Goal: Transaction & Acquisition: Purchase product/service

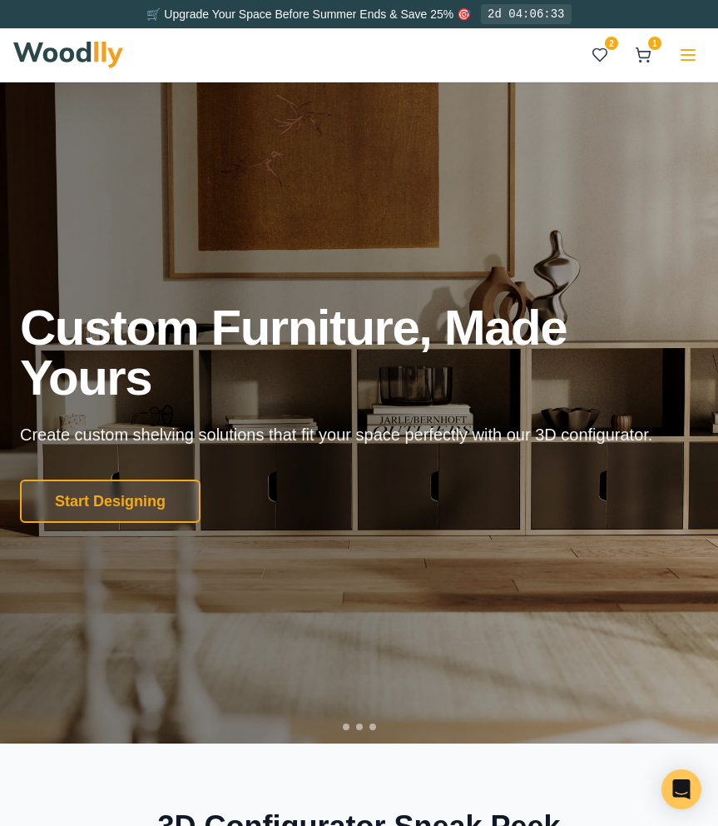
click at [684, 60] on line at bounding box center [688, 60] width 13 height 0
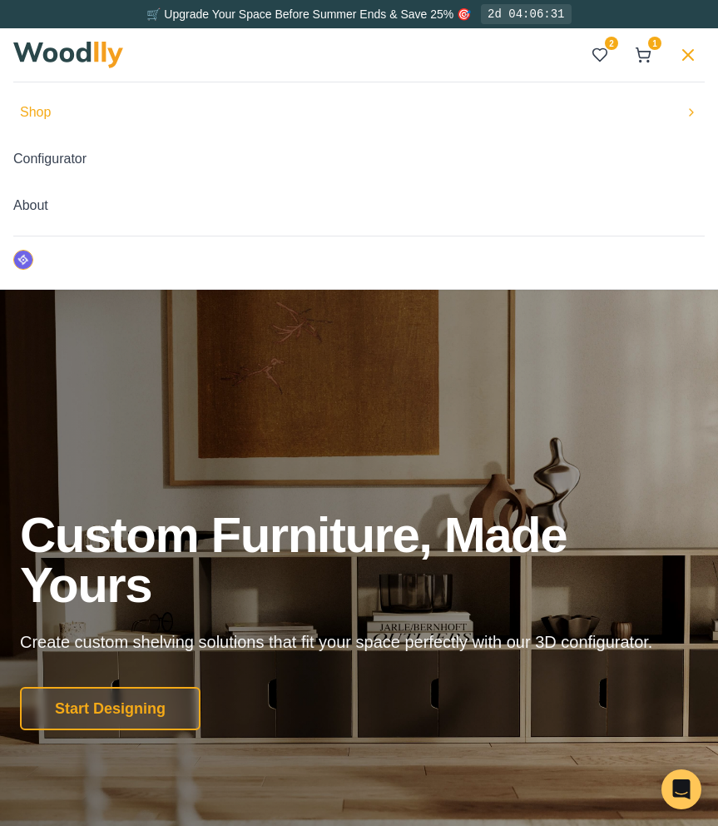
click at [385, 117] on button "Shop" at bounding box center [359, 112] width 692 height 33
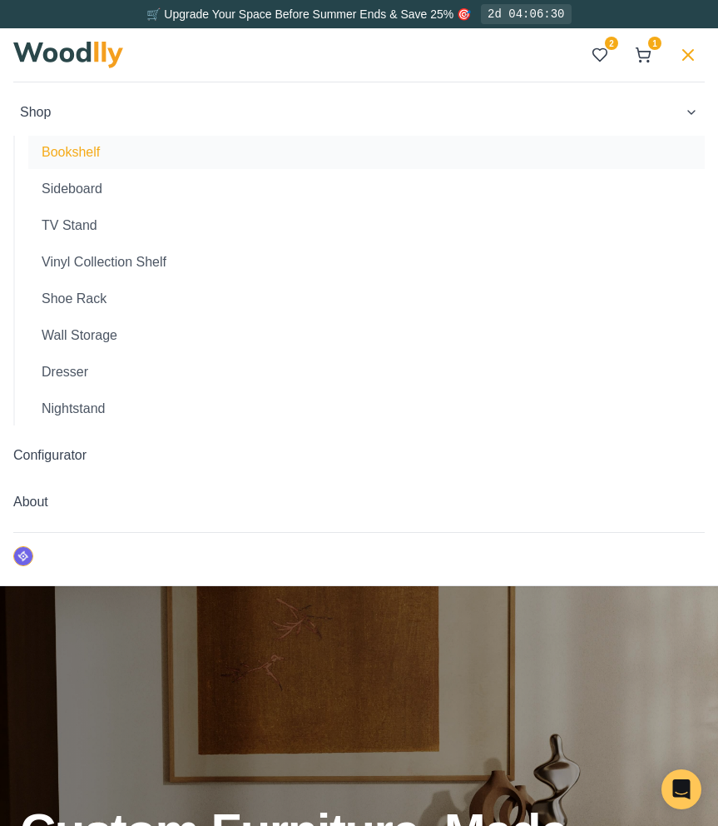
click at [150, 151] on button "Bookshelf" at bounding box center [366, 152] width 677 height 33
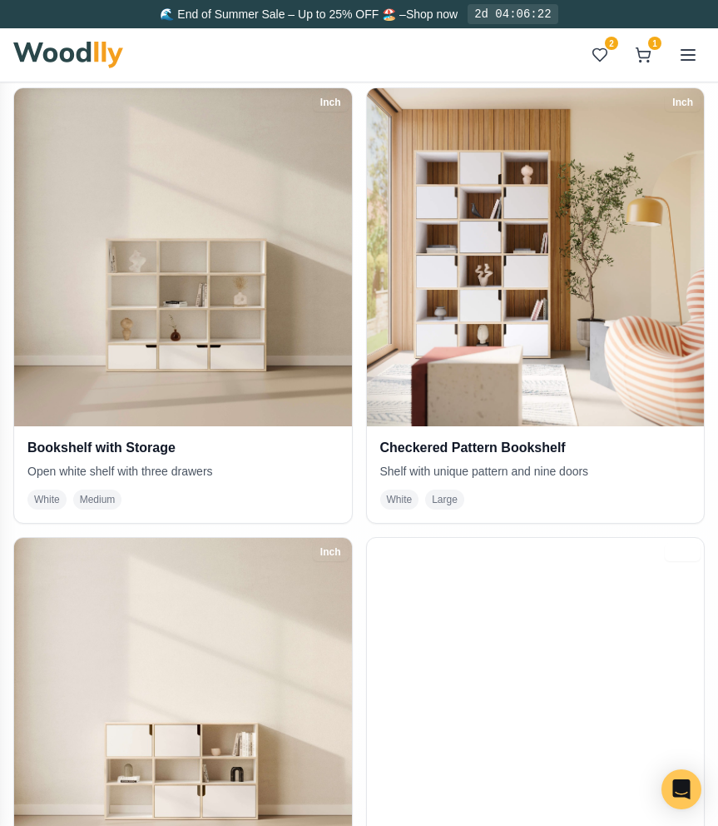
scroll to position [467, 0]
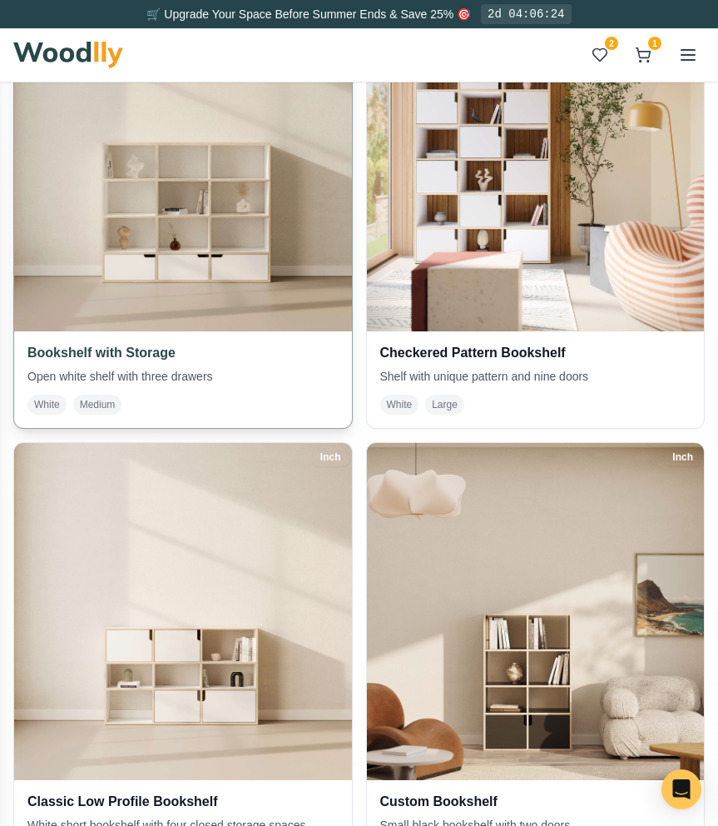
click at [281, 286] on img at bounding box center [183, 162] width 355 height 355
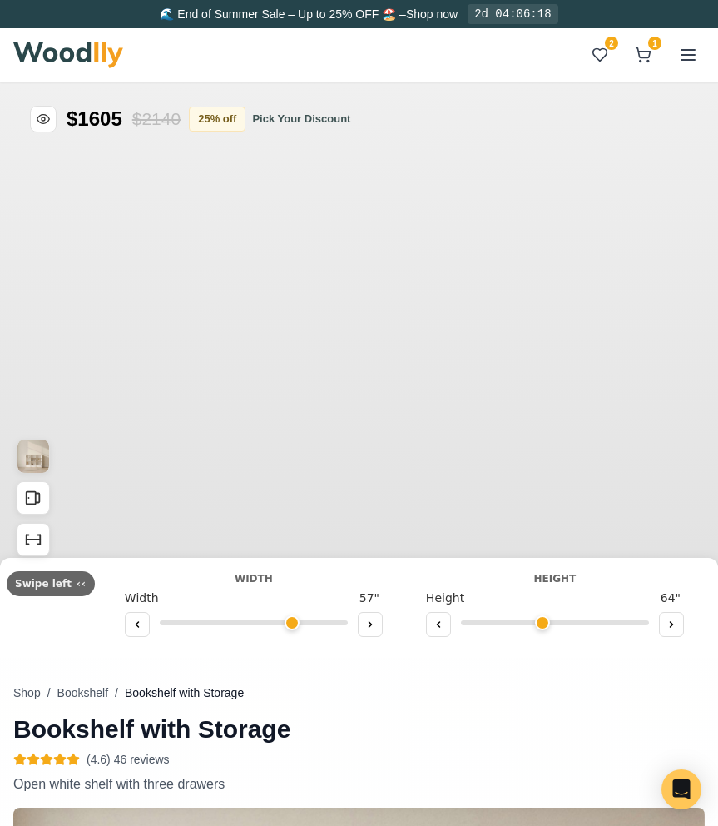
type input "57"
type input "4"
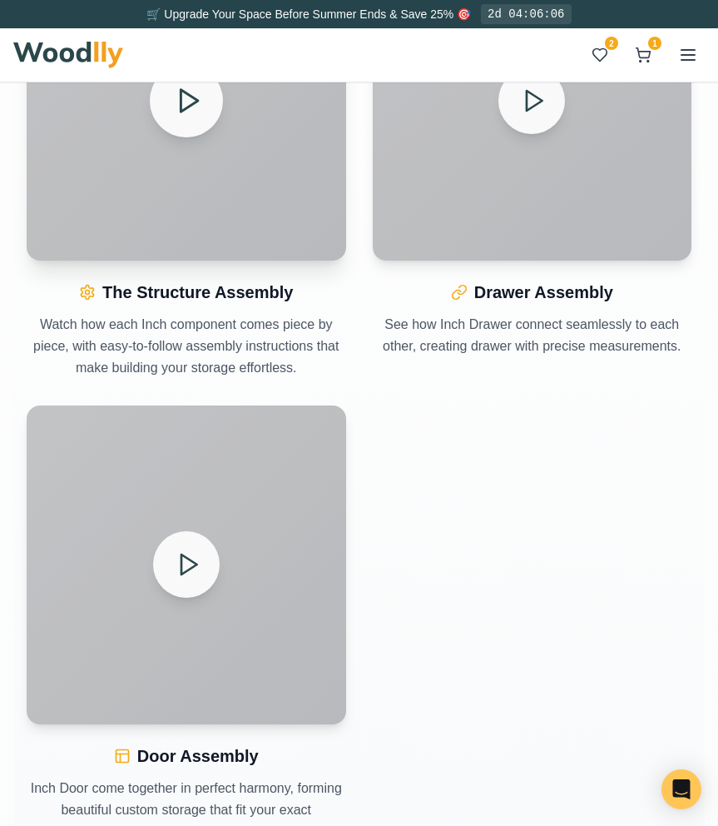
scroll to position [2483, 0]
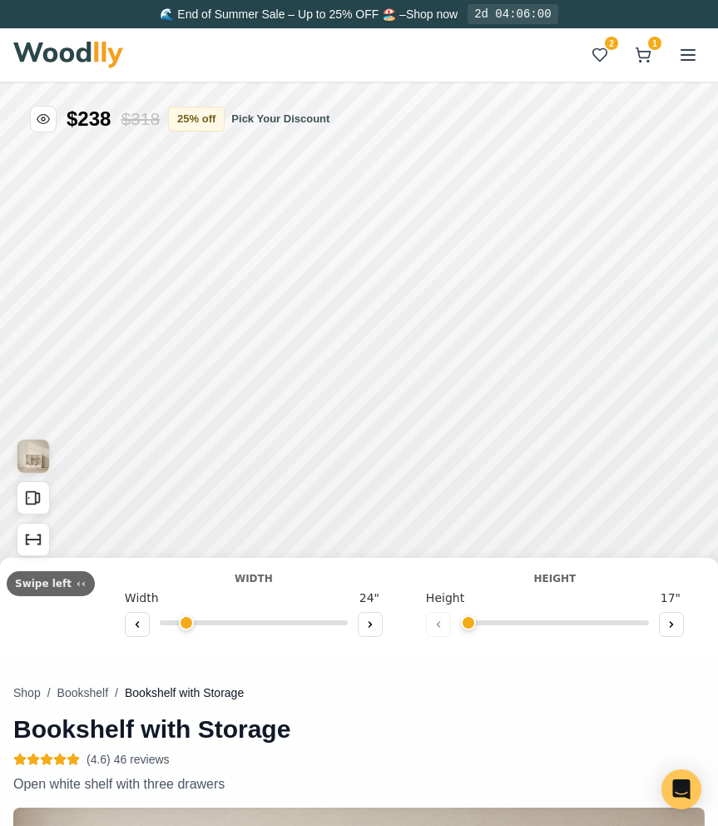
type input "57"
type input "4"
click at [121, 64] on img at bounding box center [68, 55] width 110 height 27
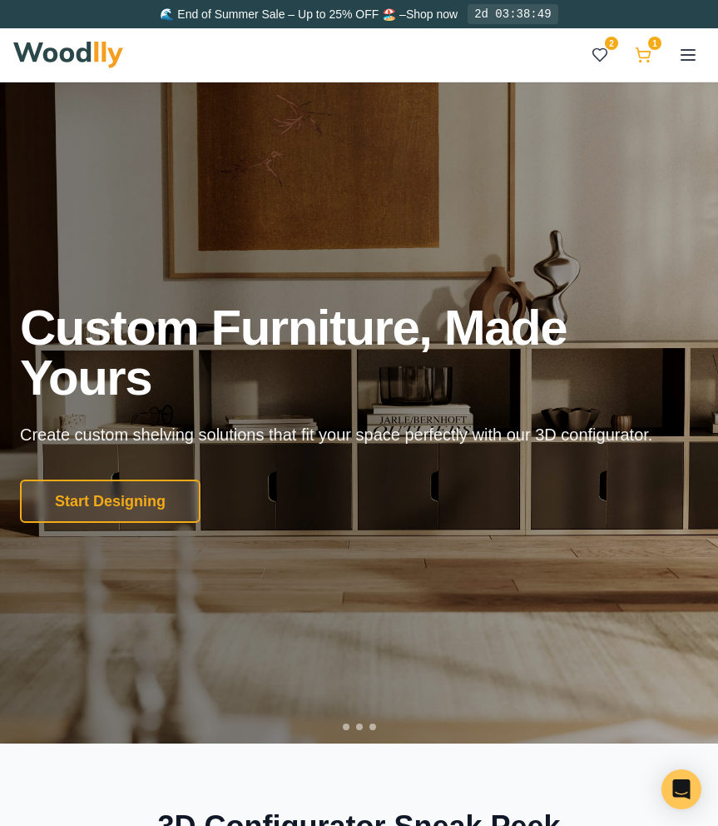
click at [644, 57] on icon at bounding box center [644, 53] width 14 height 10
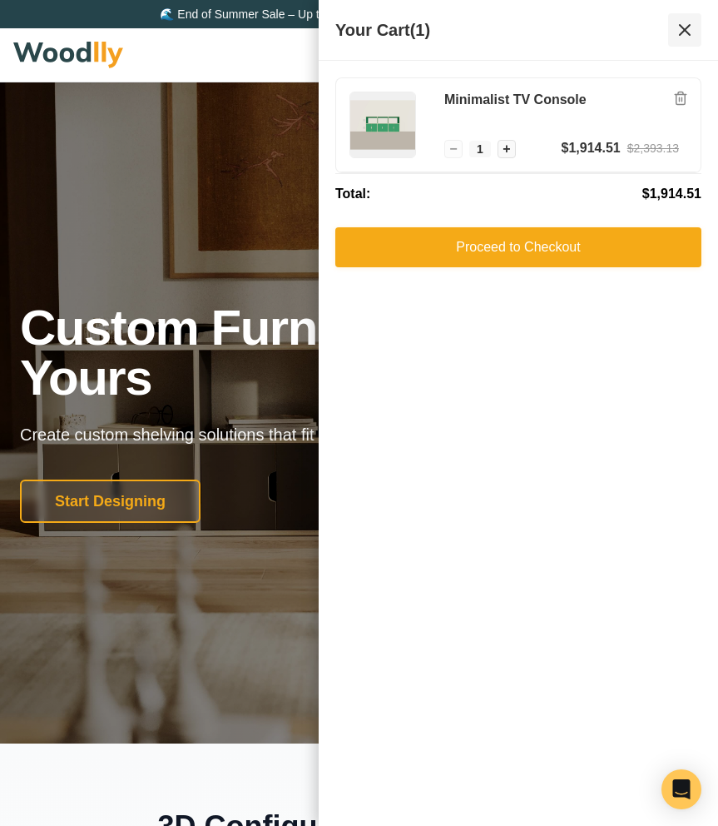
click at [686, 27] on icon at bounding box center [685, 30] width 10 height 10
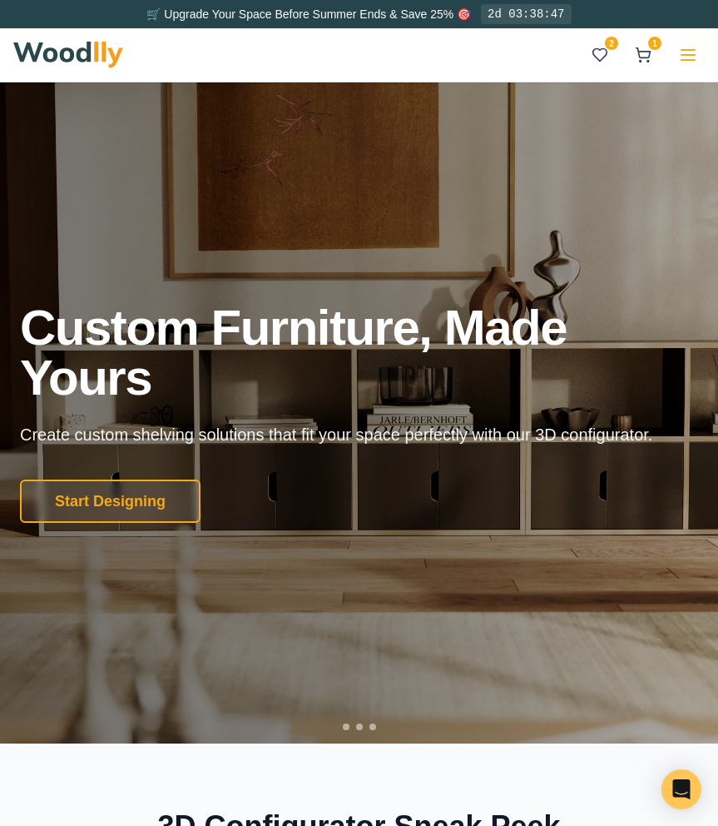
click at [672, 57] on button at bounding box center [688, 54] width 33 height 33
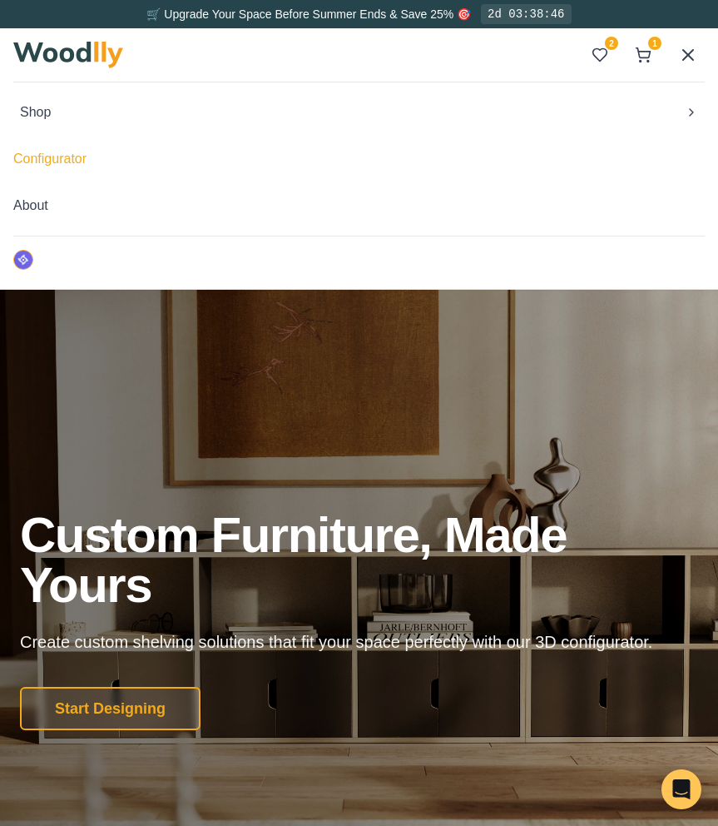
click at [288, 171] on button "Configurator" at bounding box center [359, 158] width 692 height 33
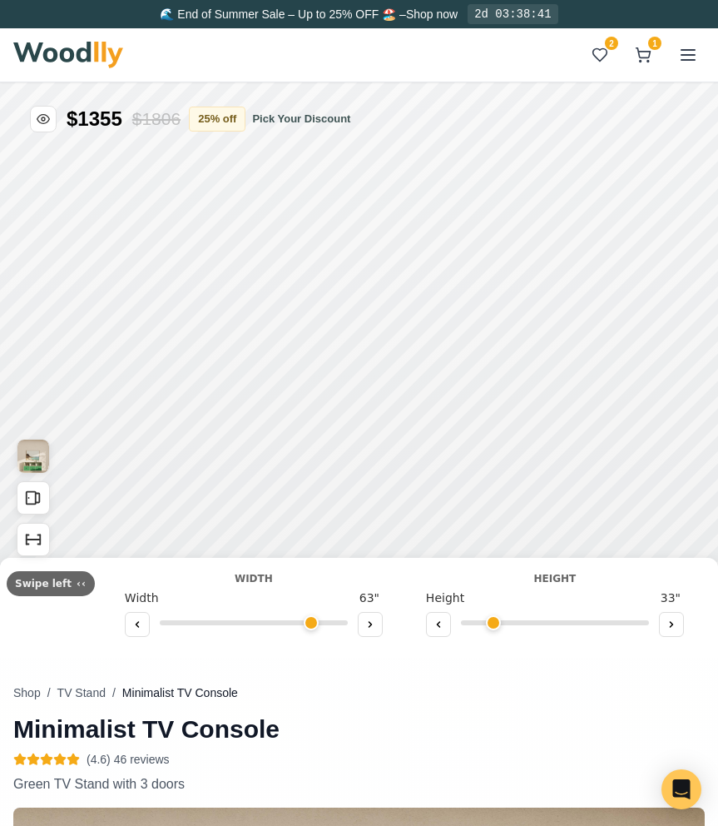
type input "63"
type input "2"
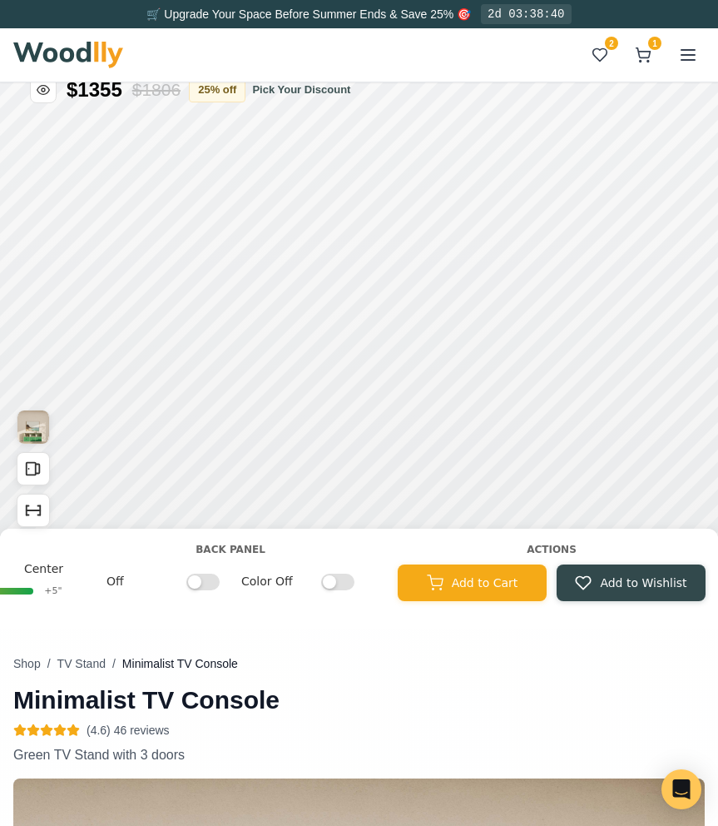
scroll to position [0, 1946]
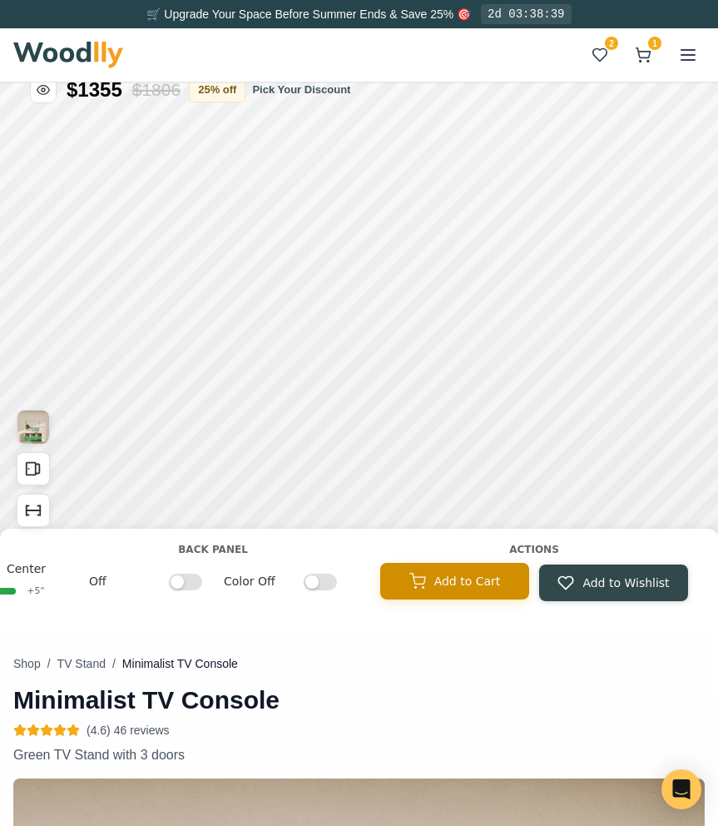
click at [479, 571] on button "Add to Cart" at bounding box center [454, 581] width 149 height 37
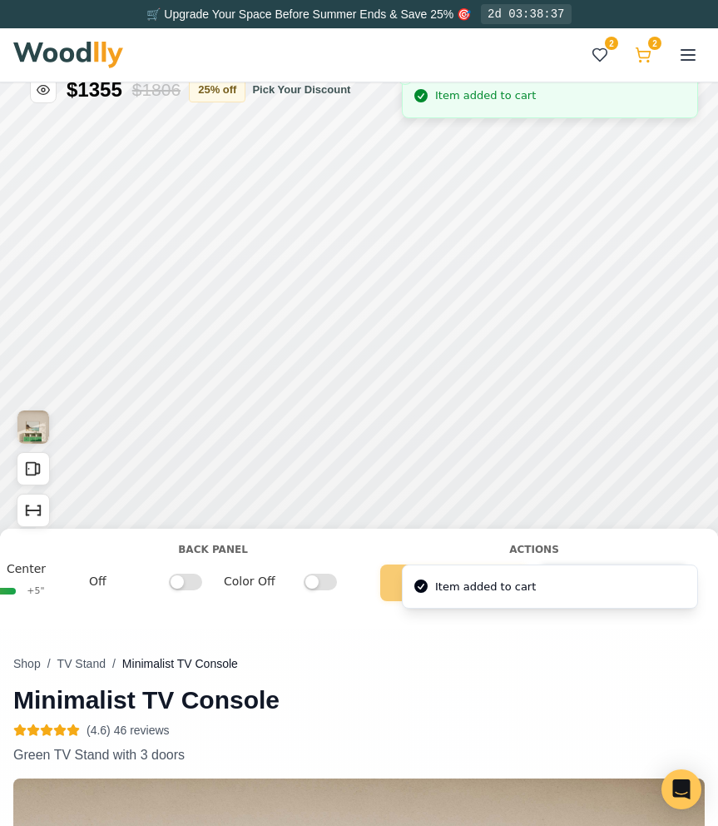
click at [644, 62] on icon at bounding box center [643, 55] width 17 height 17
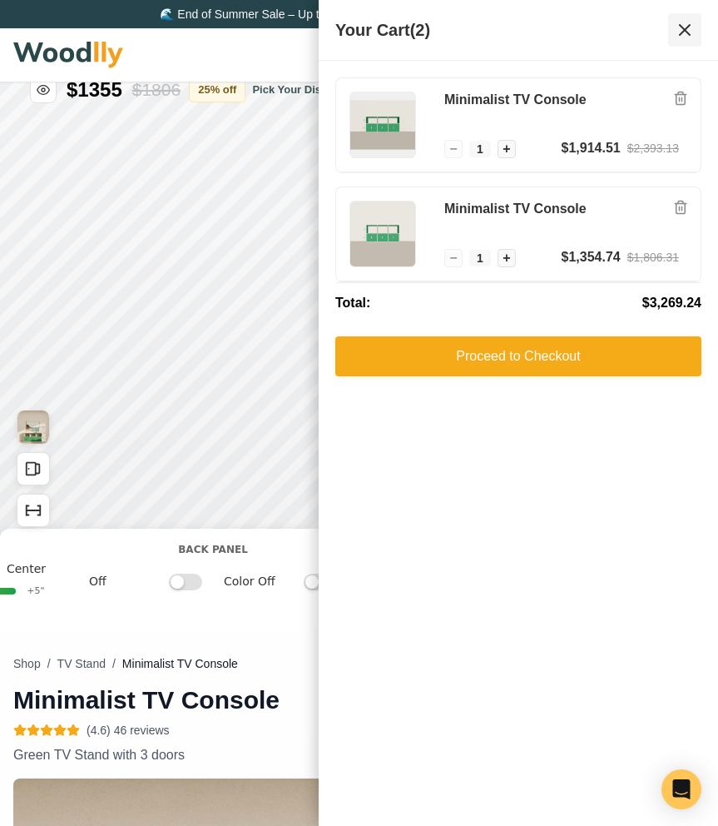
click at [686, 32] on icon at bounding box center [685, 30] width 10 height 10
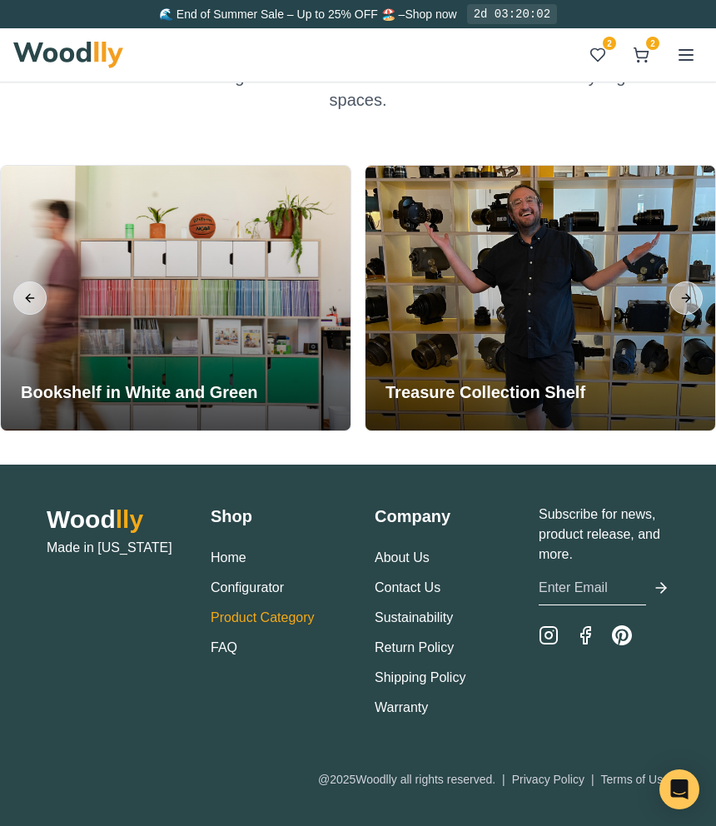
scroll to position [4818, 0]
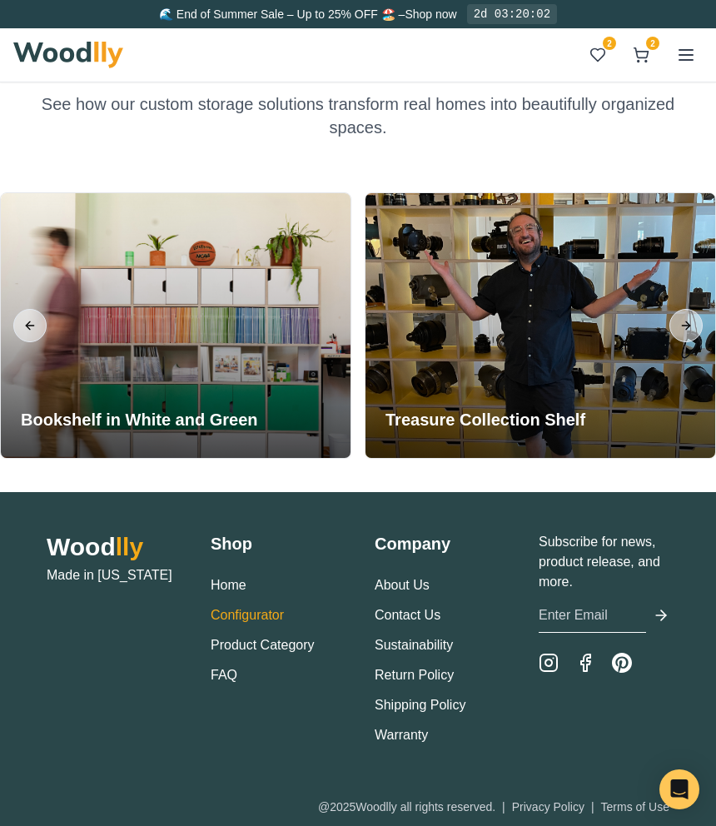
click at [245, 616] on button "Configurator" at bounding box center [247, 615] width 73 height 20
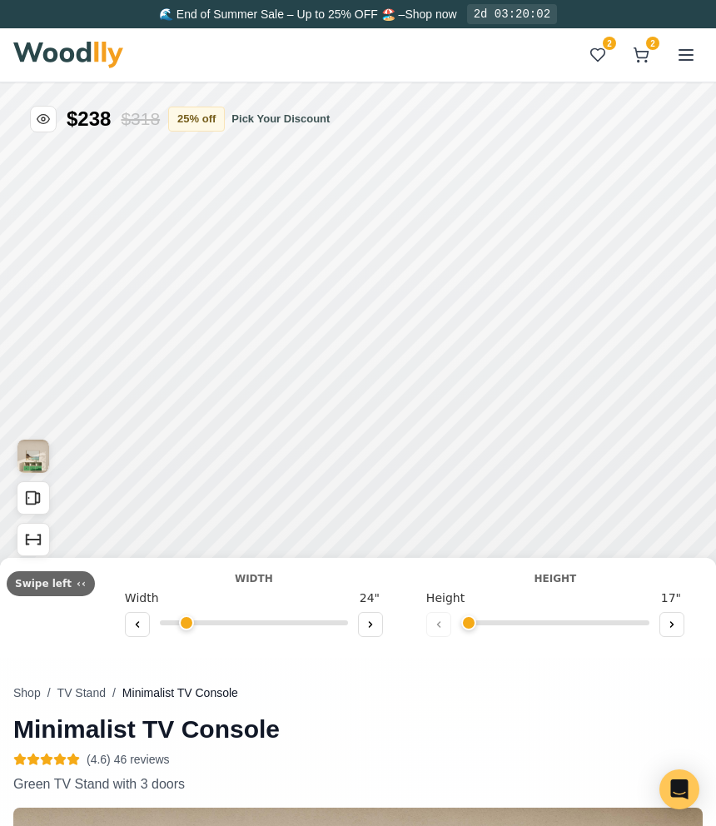
type input "63"
type input "2"
click at [101, 56] on img at bounding box center [68, 55] width 110 height 27
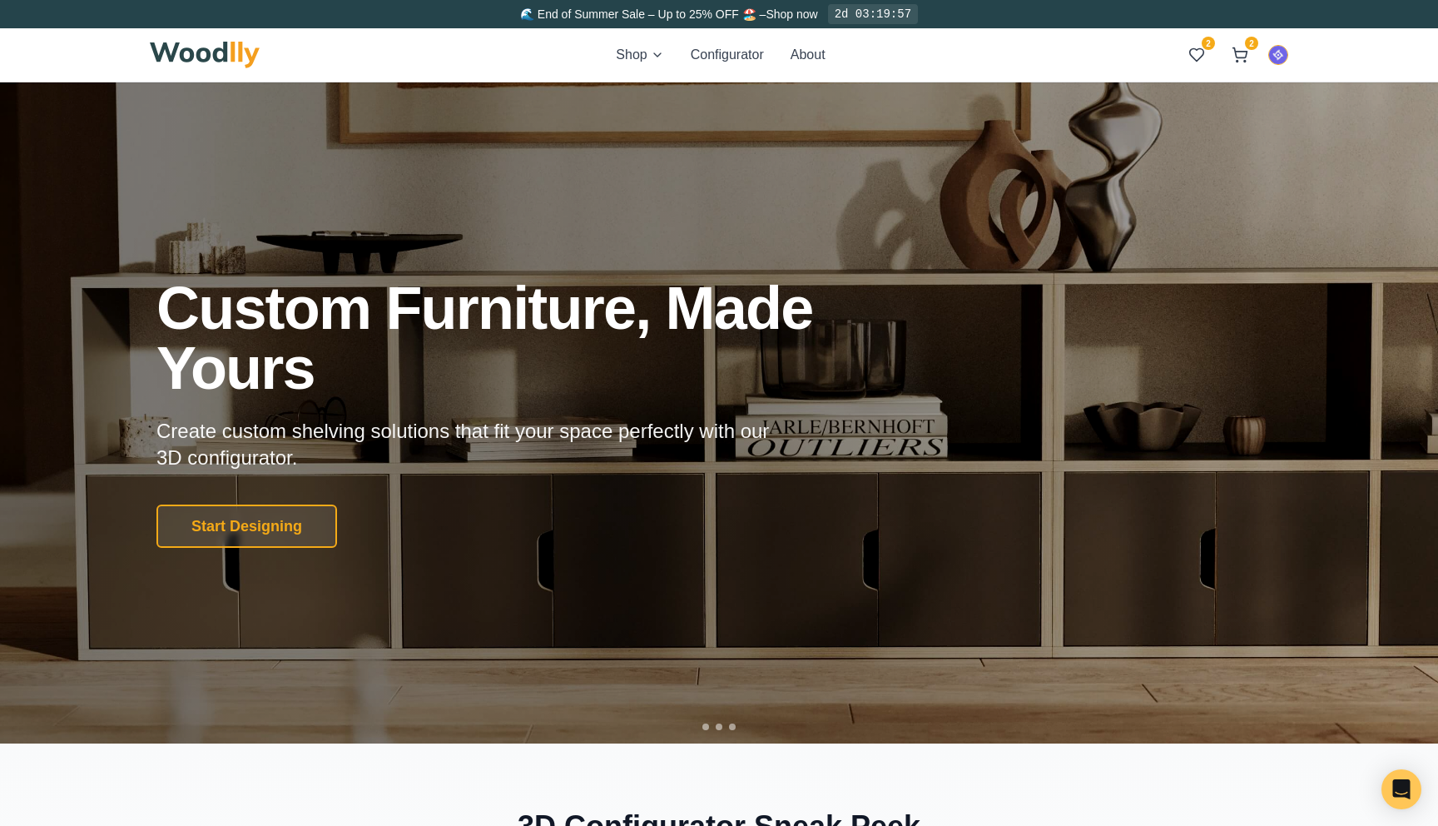
click at [717, 34] on div "Shop Configurator About 2 2 2 2" at bounding box center [719, 54] width 1138 height 53
